Goal: Task Accomplishment & Management: Manage account settings

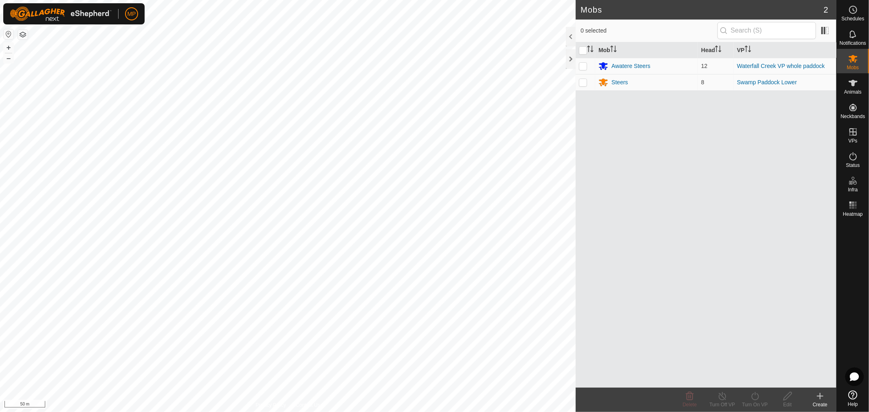
click at [0, 159] on html "MP Schedules Notifications Mobs Animals Neckbands VPs Status Infra Heatmap Help…" at bounding box center [434, 206] width 869 height 412
click at [0, 206] on html "MP Schedules Notifications Mobs Animals Neckbands VPs Status Infra Heatmap Help…" at bounding box center [434, 206] width 869 height 412
click at [854, 88] on es-animals-svg-icon at bounding box center [853, 83] width 15 height 13
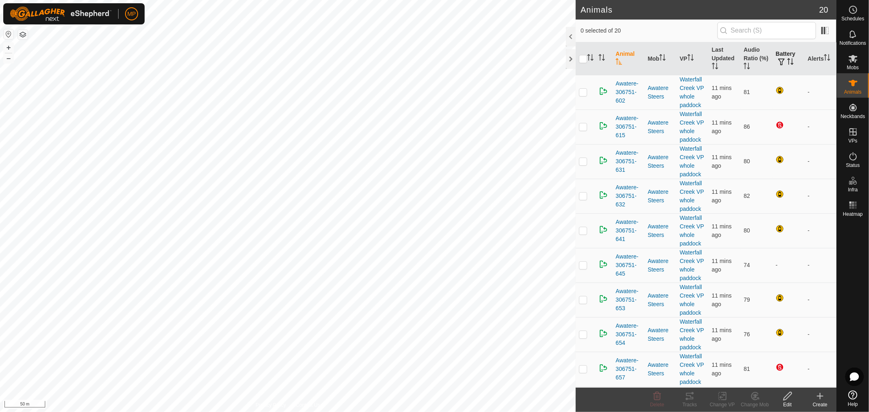
click at [776, 49] on th "Battery" at bounding box center [788, 58] width 32 height 33
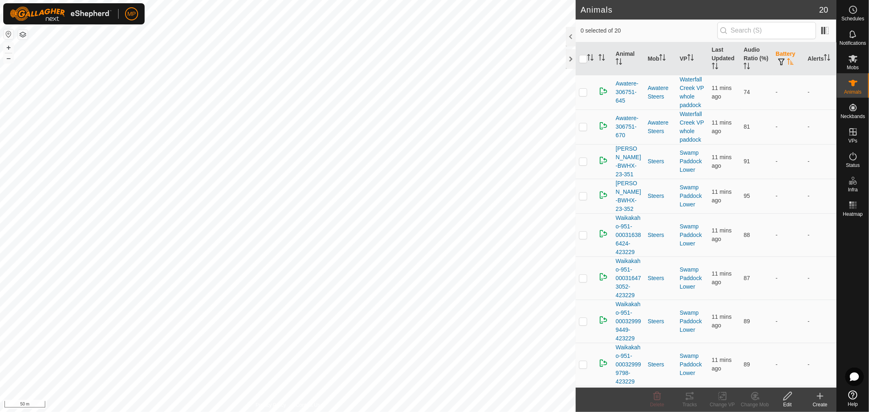
click at [776, 50] on th "Battery" at bounding box center [788, 58] width 32 height 33
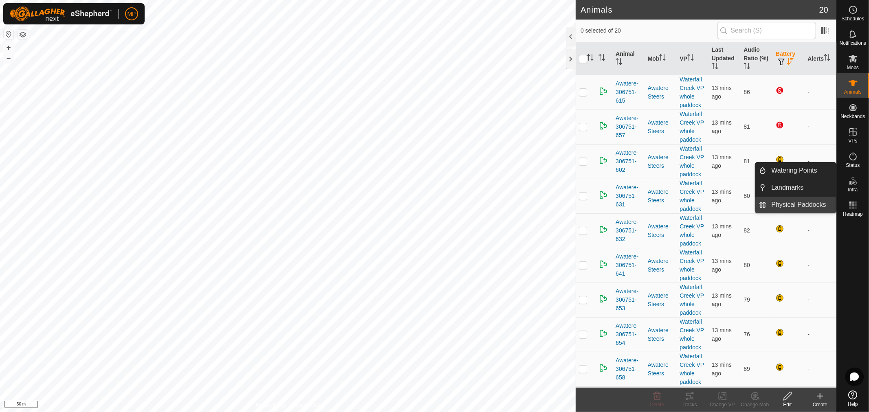
click at [812, 209] on link "Physical Paddocks" at bounding box center [802, 205] width 70 height 16
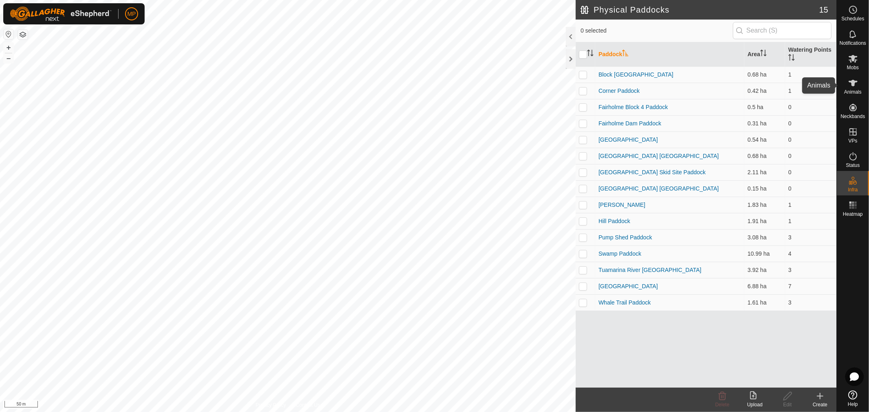
click at [854, 91] on span "Animals" at bounding box center [853, 92] width 18 height 5
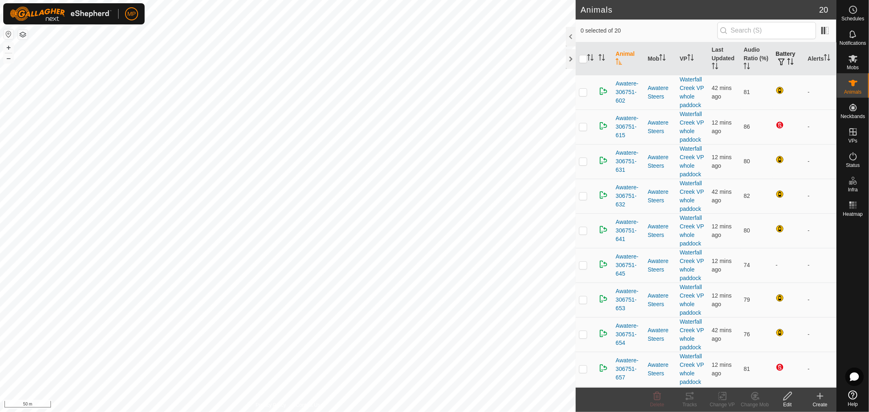
click at [781, 52] on th "Battery" at bounding box center [788, 58] width 32 height 33
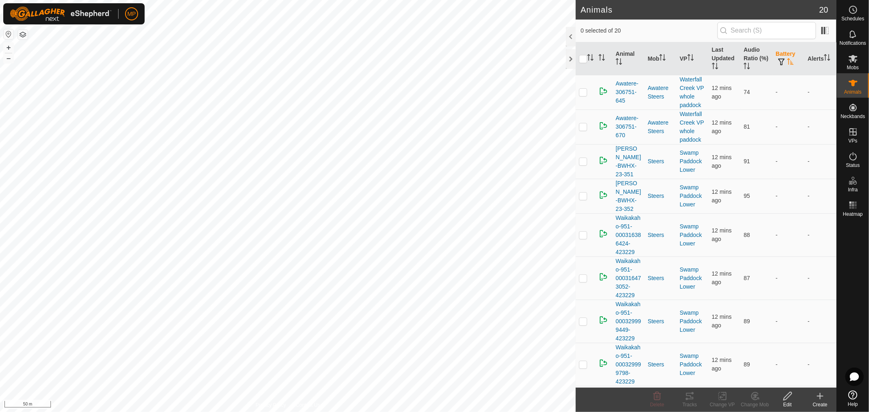
click at [781, 52] on th "Battery" at bounding box center [788, 58] width 32 height 33
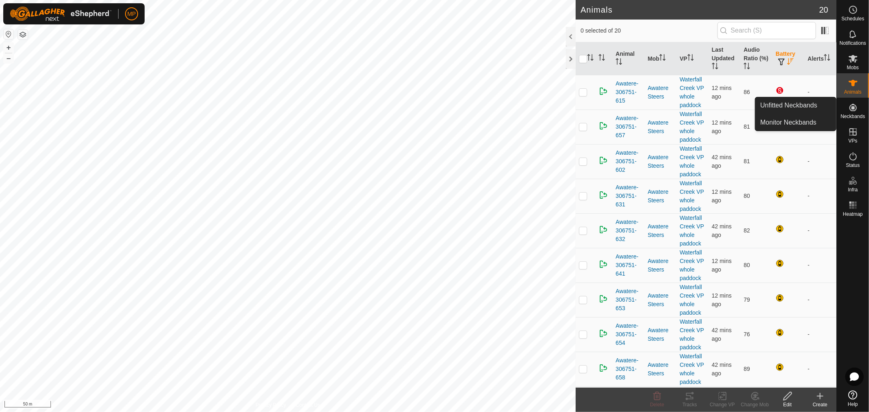
click at [849, 113] on es-neckbands-svg-icon at bounding box center [853, 107] width 15 height 13
click at [800, 105] on link "Unfitted Neckbands" at bounding box center [795, 105] width 81 height 16
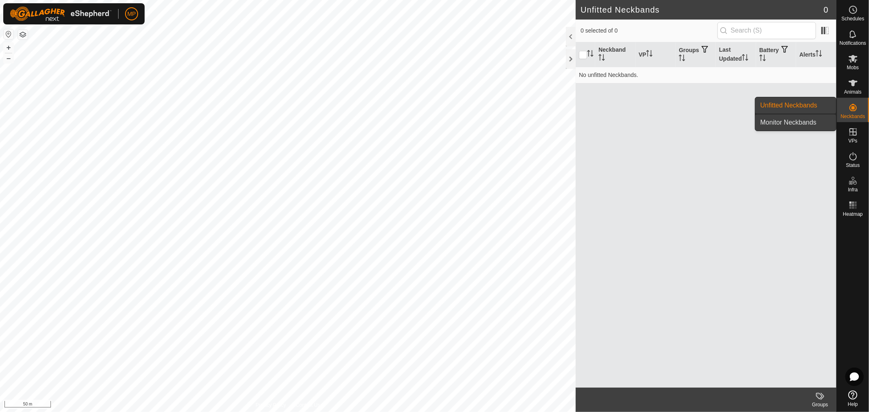
click at [819, 123] on link "Monitor Neckbands" at bounding box center [795, 122] width 81 height 16
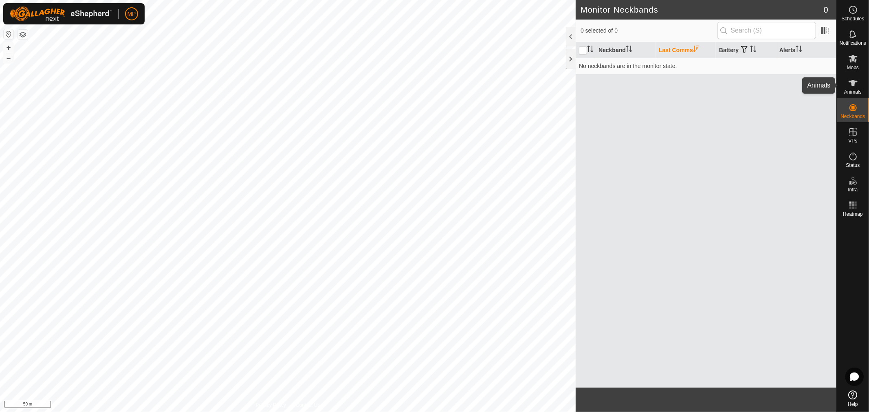
click at [858, 87] on icon at bounding box center [853, 83] width 10 height 10
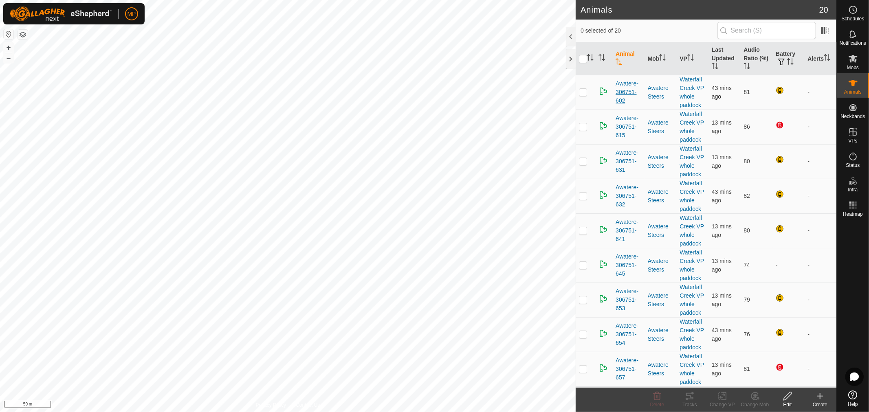
click at [622, 88] on span "Awatere-306751-602" at bounding box center [629, 92] width 26 height 26
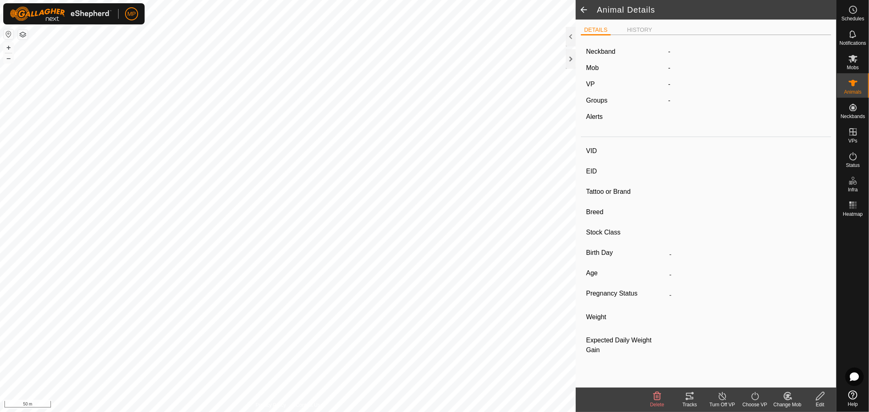
type input "Awatere-306751-602"
type input "982123841594463"
type input "-"
type input "Angus"
type input "-"
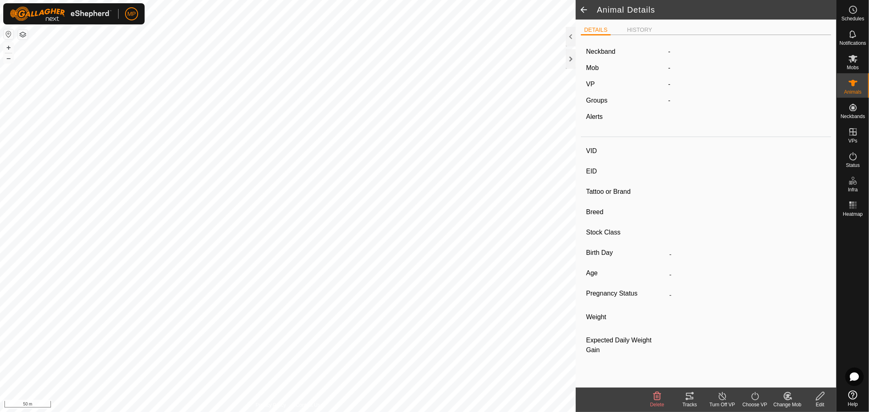
type input "09/2024"
type input "11 months"
type input "0 kg"
type input "-"
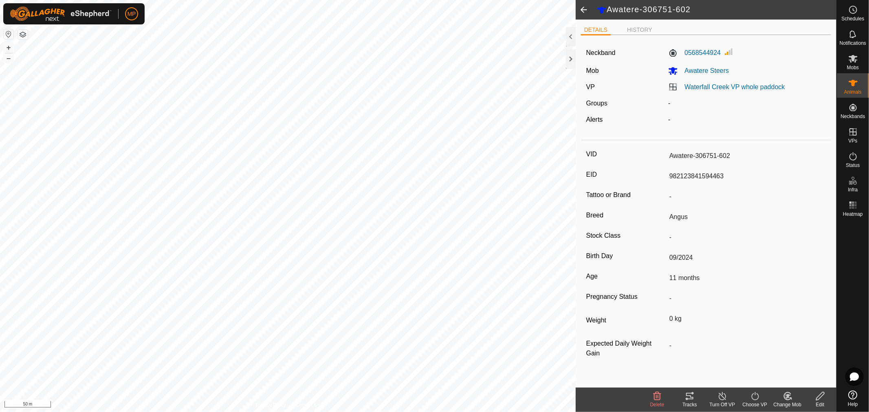
click at [581, 9] on span at bounding box center [584, 10] width 16 height 20
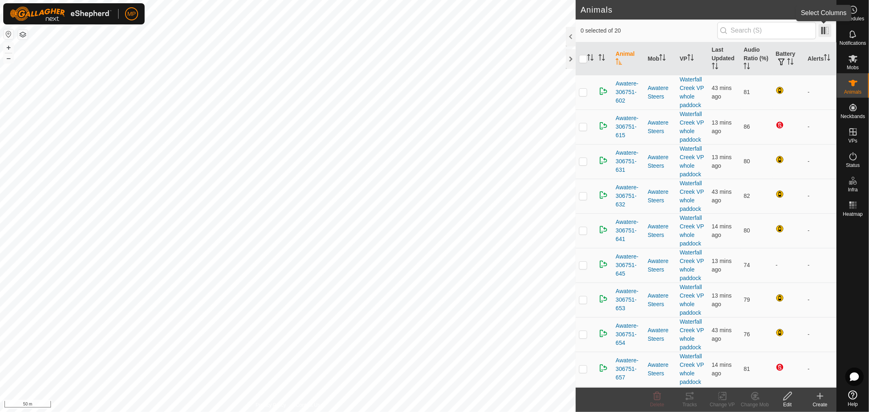
click at [823, 31] on span at bounding box center [824, 30] width 13 height 13
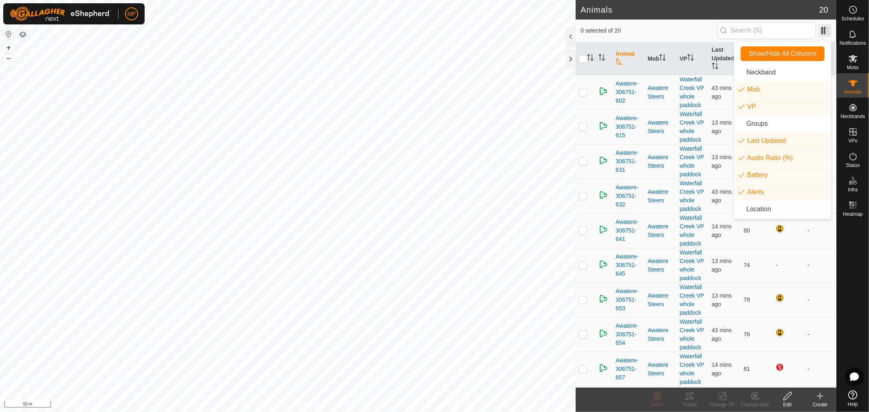
click at [823, 31] on span at bounding box center [824, 30] width 13 height 13
